Goal: Task Accomplishment & Management: Complete application form

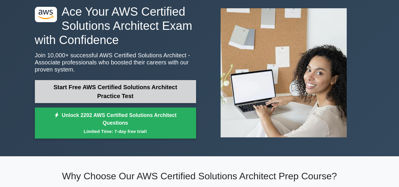
click at [130, 90] on link "Start Free AWS Certified Solutions Architect Practice Test" at bounding box center [115, 91] width 161 height 23
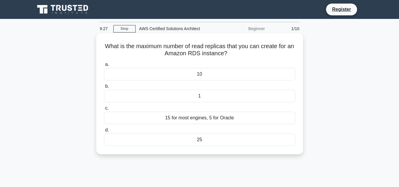
click at [207, 74] on div "10" at bounding box center [199, 74] width 191 height 12
click at [104, 66] on input "a. 10" at bounding box center [104, 65] width 0 height 4
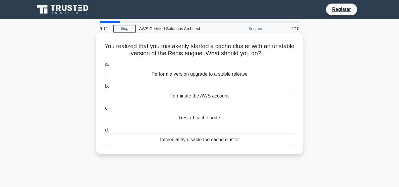
click at [208, 96] on div "Terminate the AWS account" at bounding box center [199, 96] width 191 height 12
click at [104, 88] on input "b. Terminate the AWS account" at bounding box center [104, 86] width 0 height 4
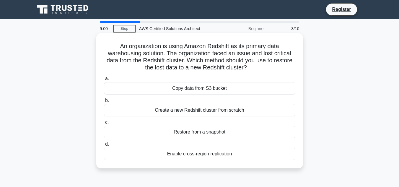
click at [199, 132] on div "Restore from a snapshot" at bounding box center [199, 132] width 191 height 12
click at [104, 124] on input "c. Restore from a snapshot" at bounding box center [104, 122] width 0 height 4
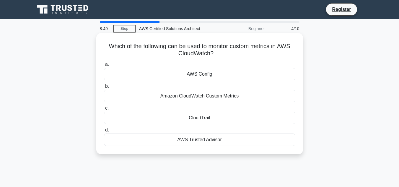
click at [209, 97] on div "Amazon CloudWatch Custom Metrics" at bounding box center [199, 96] width 191 height 12
click at [104, 88] on input "b. Amazon CloudWatch Custom Metrics" at bounding box center [104, 86] width 0 height 4
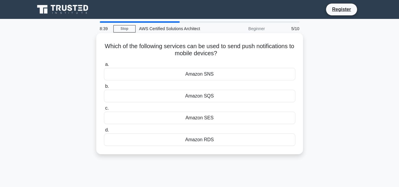
click at [192, 121] on div "Amazon SES" at bounding box center [199, 118] width 191 height 12
click at [104, 110] on input "c. Amazon SES" at bounding box center [104, 108] width 0 height 4
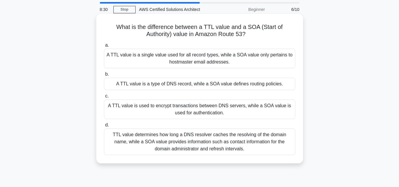
scroll to position [30, 0]
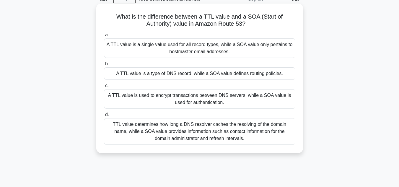
click at [187, 97] on div "A TTL value is used to encrypt transactions between DNS servers, while a SOA va…" at bounding box center [199, 98] width 191 height 19
click at [104, 88] on input "c. A TTL value is used to encrypt transactions between DNS servers, while a SOA…" at bounding box center [104, 86] width 0 height 4
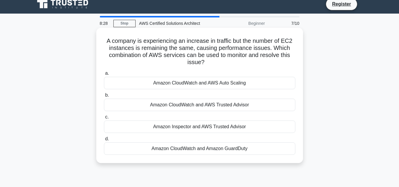
scroll to position [0, 0]
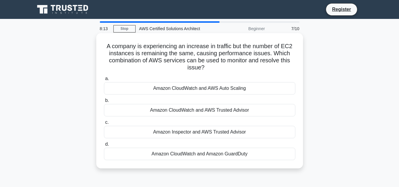
click at [225, 89] on div "Amazon CloudWatch and AWS Auto Scaling" at bounding box center [199, 88] width 191 height 12
click at [104, 81] on input "a. Amazon CloudWatch and AWS Auto Scaling" at bounding box center [104, 79] width 0 height 4
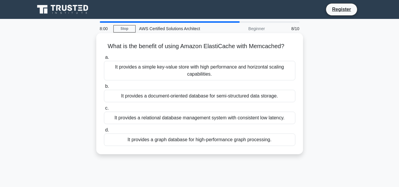
click at [239, 73] on div "It provides a simple key-value store with high performance and horizontal scali…" at bounding box center [199, 70] width 191 height 19
click at [104, 59] on input "a. It provides a simple key-value store with high performance and horizontal sc…" at bounding box center [104, 57] width 0 height 4
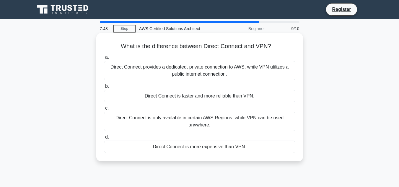
click at [209, 71] on div "Direct Connect provides a dedicated, private connection to AWS, while VPN utili…" at bounding box center [199, 70] width 191 height 19
click at [104, 59] on input "a. Direct Connect provides a dedicated, private connection to AWS, while VPN ut…" at bounding box center [104, 57] width 0 height 4
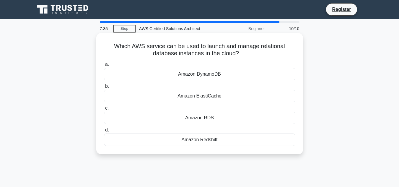
click at [208, 121] on div "Amazon RDS" at bounding box center [199, 118] width 191 height 12
click at [104, 110] on input "c. Amazon RDS" at bounding box center [104, 108] width 0 height 4
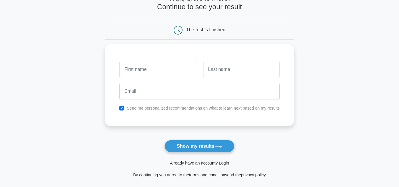
scroll to position [30, 0]
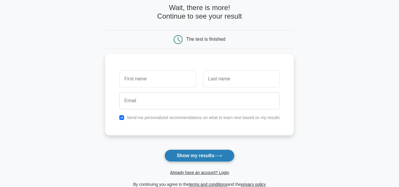
click at [206, 154] on button "Show my results" at bounding box center [199, 155] width 70 height 12
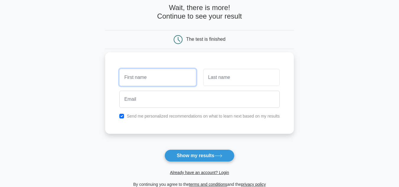
click at [146, 81] on input "text" at bounding box center [157, 77] width 76 height 17
type input "[PERSON_NAME]"
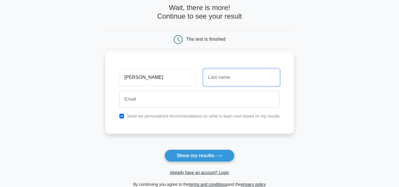
click at [216, 75] on input "text" at bounding box center [241, 77] width 76 height 17
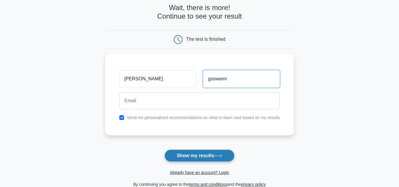
type input "goswami"
click at [206, 155] on button "Show my results" at bounding box center [199, 155] width 70 height 12
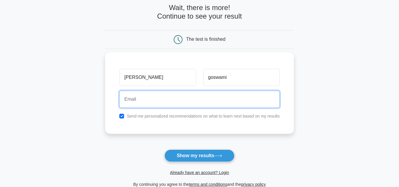
click at [159, 102] on input "email" at bounding box center [199, 99] width 160 height 17
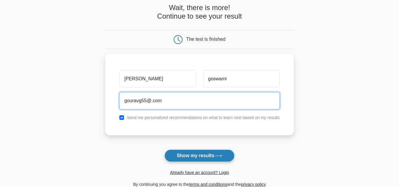
type input "gouravg55@.com"
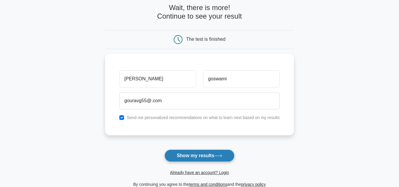
click at [196, 153] on button "Show my results" at bounding box center [199, 155] width 70 height 12
click at [207, 38] on div "The test is finished" at bounding box center [205, 39] width 39 height 5
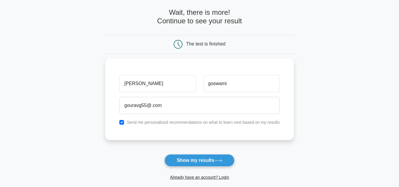
scroll to position [0, 0]
